Goal: Task Accomplishment & Management: Manage account settings

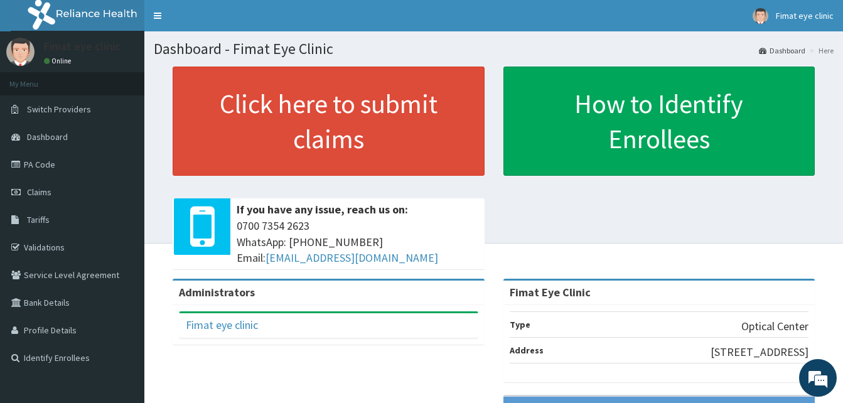
click at [257, 57] on h1 "Dashboard - Fimat Eye Clinic" at bounding box center [494, 49] width 680 height 16
drag, startPoint x: 0, startPoint y: 0, endPoint x: 257, endPoint y: 57, distance: 263.0
click at [257, 57] on h1 "Dashboard - Fimat Eye Clinic" at bounding box center [494, 49] width 680 height 16
click at [73, 188] on link "Claims" at bounding box center [72, 192] width 144 height 28
